Goal: Transaction & Acquisition: Purchase product/service

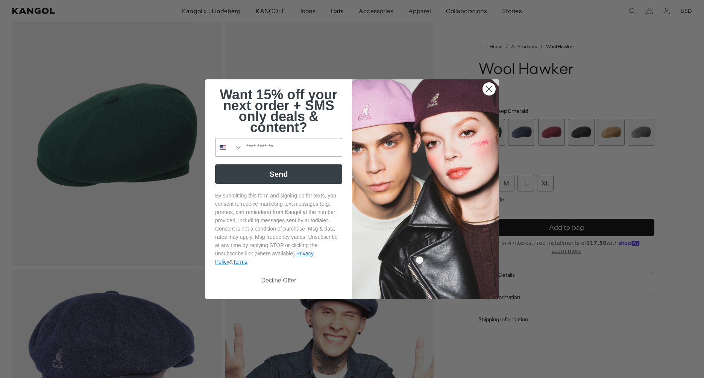
click at [486, 94] on circle "Close dialog" at bounding box center [489, 88] width 12 height 12
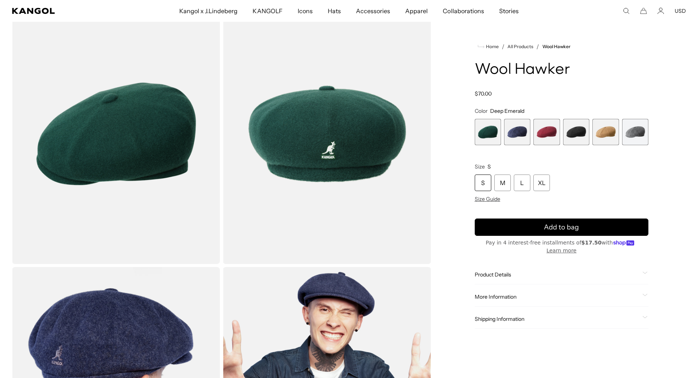
click at [657, 176] on div "Home / All Products / Wool Hawker Wool Hawker Regular price $70.00 Regular pric…" at bounding box center [561, 265] width 249 height 523
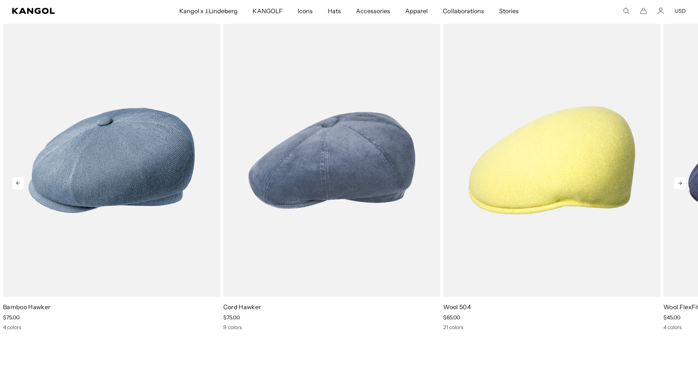
click at [679, 180] on icon at bounding box center [680, 183] width 12 height 12
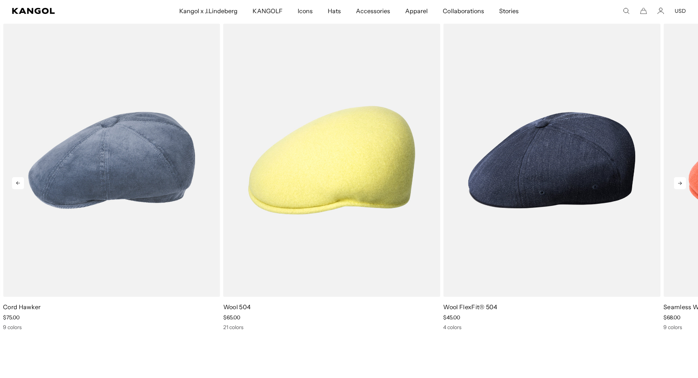
scroll to position [0, 155]
click at [679, 180] on icon at bounding box center [680, 183] width 12 height 12
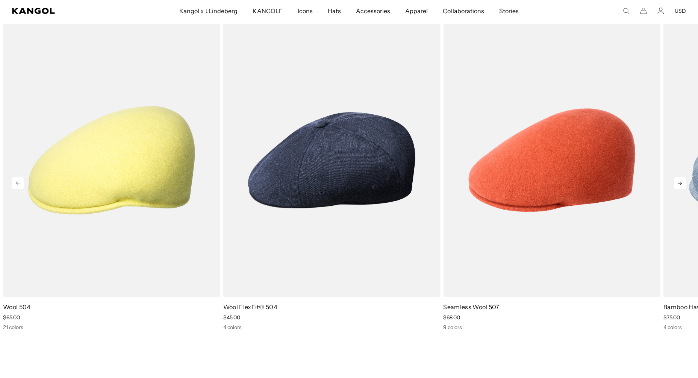
click at [679, 180] on icon at bounding box center [680, 183] width 12 height 12
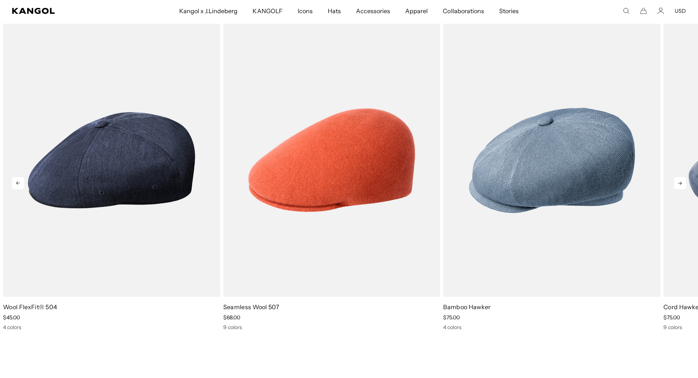
scroll to position [0, 0]
click at [679, 180] on icon at bounding box center [680, 183] width 12 height 12
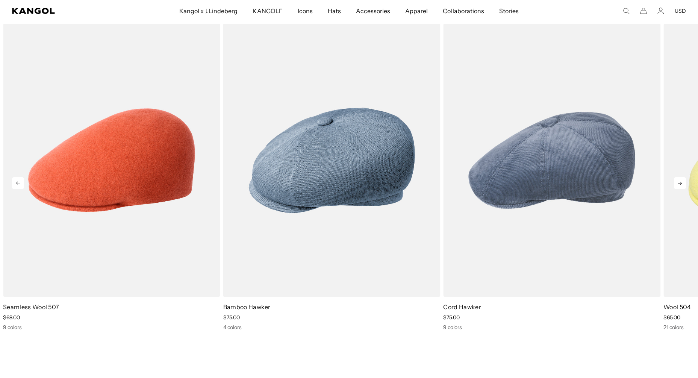
scroll to position [0, 155]
click at [679, 180] on icon at bounding box center [680, 183] width 12 height 12
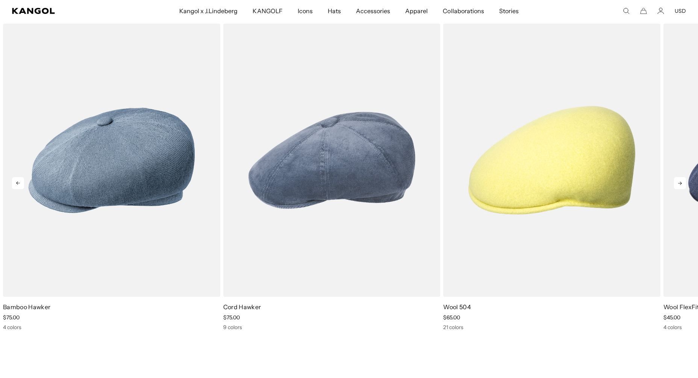
click at [679, 180] on icon at bounding box center [680, 183] width 12 height 12
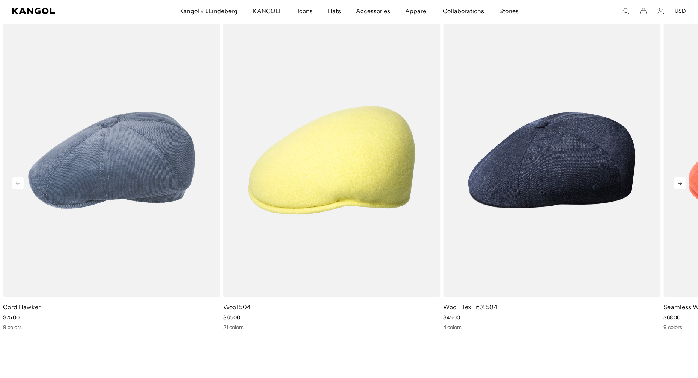
click at [679, 180] on icon at bounding box center [680, 183] width 12 height 12
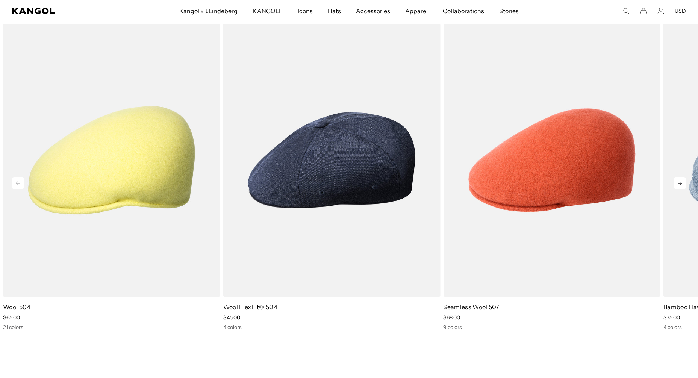
click at [679, 180] on icon at bounding box center [680, 183] width 12 height 12
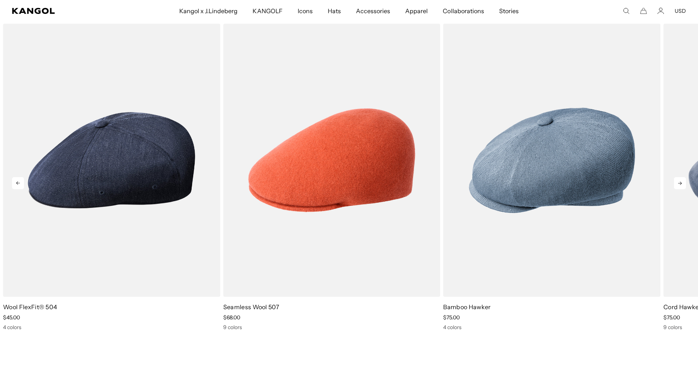
scroll to position [0, 0]
click at [679, 180] on icon at bounding box center [680, 183] width 12 height 12
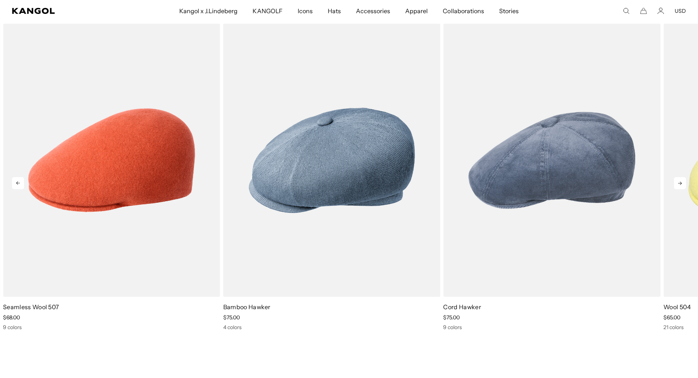
scroll to position [0, 155]
click at [679, 180] on icon at bounding box center [680, 183] width 12 height 12
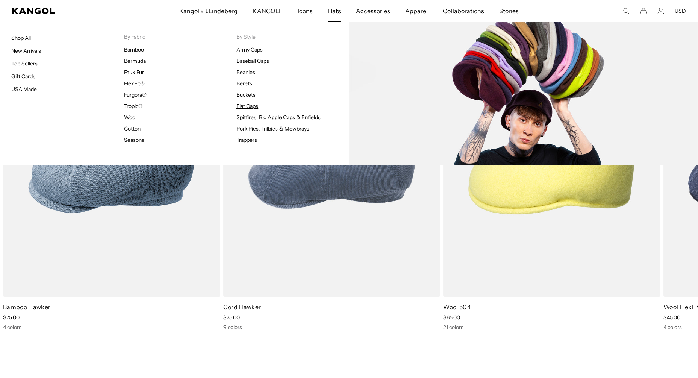
click at [241, 106] on link "Flat Caps" at bounding box center [247, 106] width 22 height 7
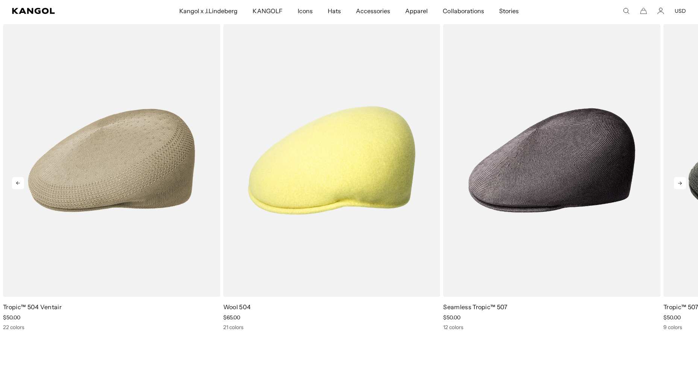
click at [683, 182] on icon at bounding box center [680, 183] width 12 height 12
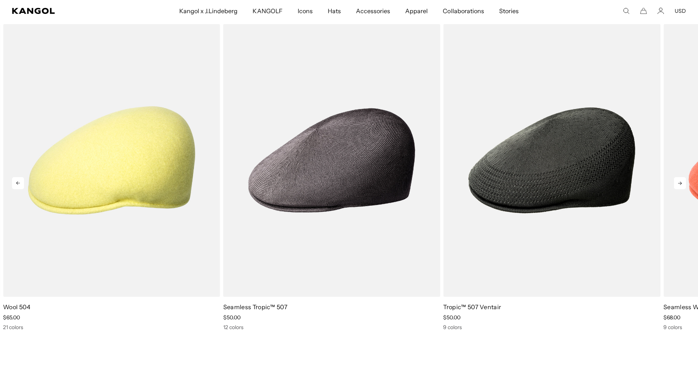
click at [683, 182] on icon at bounding box center [680, 183] width 12 height 12
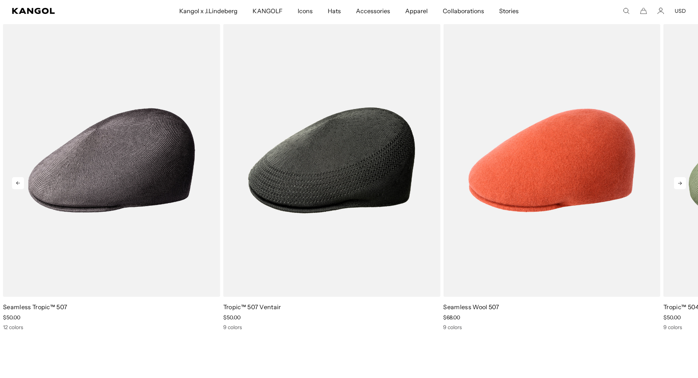
click at [683, 182] on icon at bounding box center [680, 183] width 12 height 12
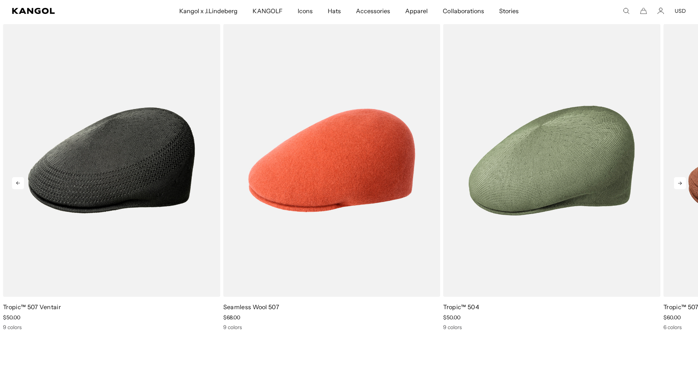
click at [683, 182] on icon at bounding box center [680, 183] width 12 height 12
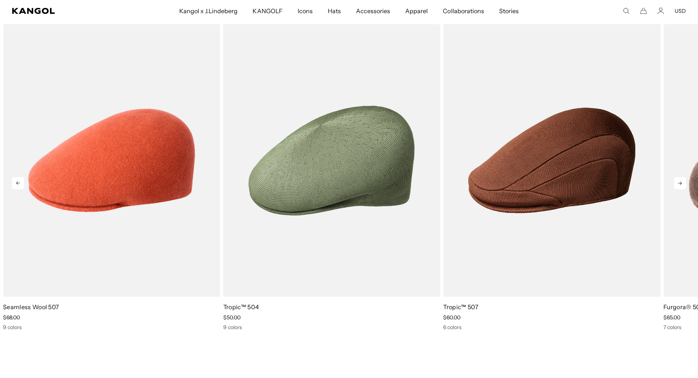
click at [683, 182] on icon at bounding box center [680, 183] width 12 height 12
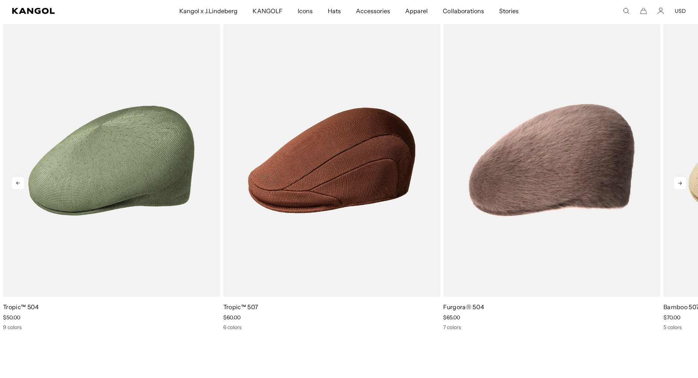
click at [683, 182] on icon at bounding box center [680, 183] width 12 height 12
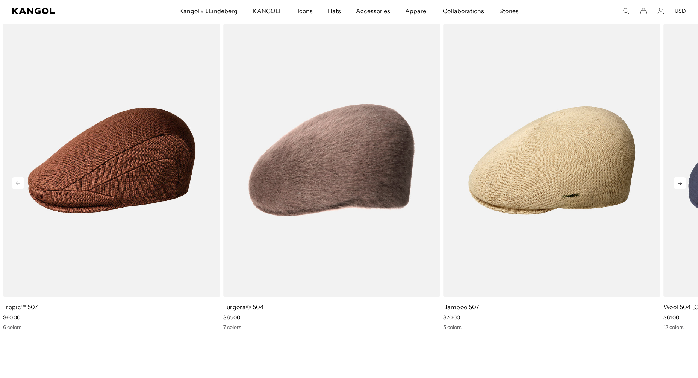
click at [683, 182] on icon at bounding box center [680, 183] width 12 height 12
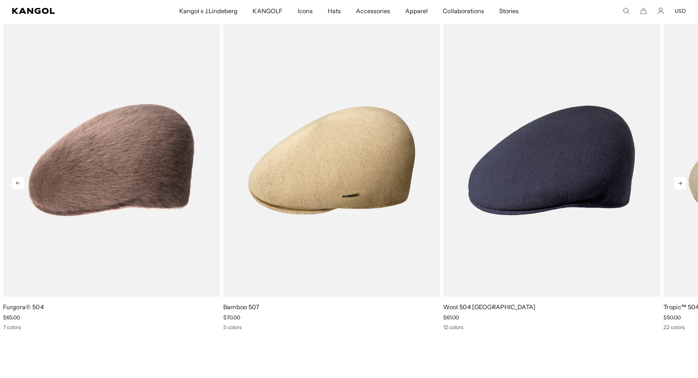
click at [683, 182] on icon at bounding box center [680, 183] width 12 height 12
